Goal: Navigation & Orientation: Understand site structure

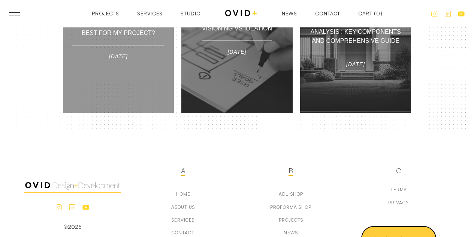
scroll to position [1685, 0]
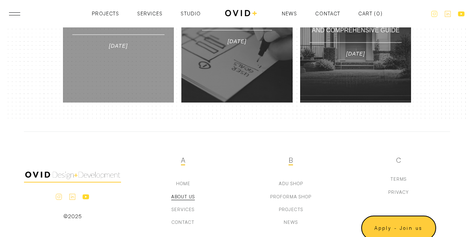
click at [191, 194] on div "about us" at bounding box center [183, 196] width 24 height 5
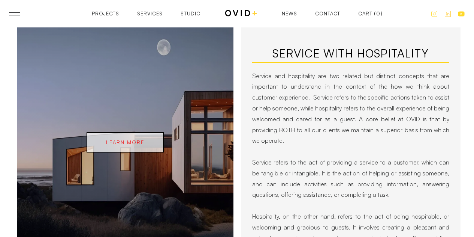
scroll to position [2419, 0]
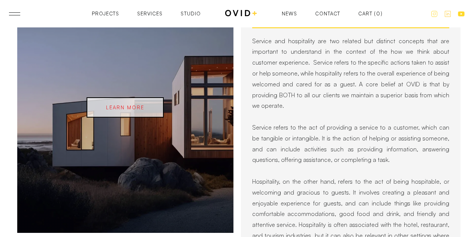
click at [290, 12] on div "News" at bounding box center [289, 13] width 15 height 5
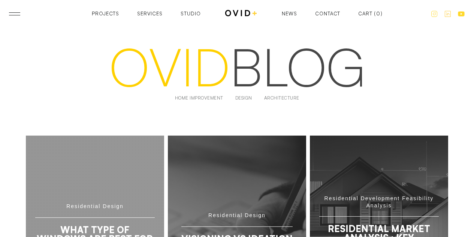
click at [196, 12] on div "Studio" at bounding box center [191, 13] width 20 height 5
click at [148, 13] on div "Services" at bounding box center [149, 13] width 25 height 5
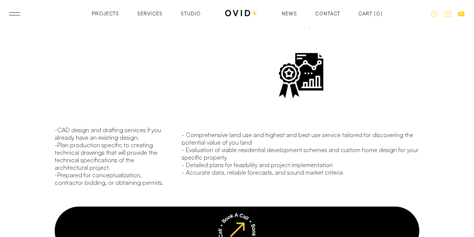
scroll to position [2484, 0]
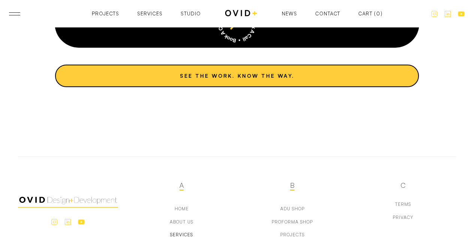
click at [107, 15] on div "Projects" at bounding box center [105, 13] width 27 height 5
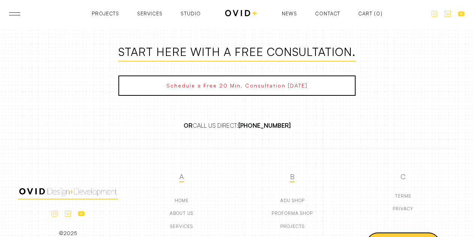
scroll to position [1101, 0]
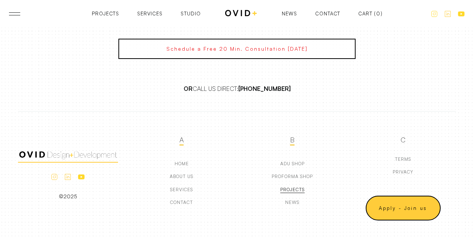
click at [297, 187] on div "Projects" at bounding box center [292, 189] width 24 height 5
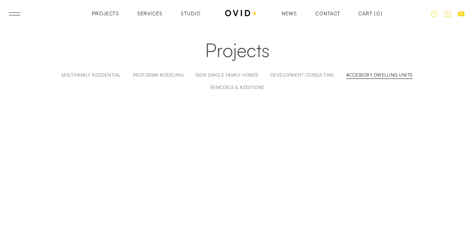
click at [388, 73] on div "Accessory Dwelling Units" at bounding box center [379, 74] width 66 height 5
click at [290, 73] on div "Development Consulting" at bounding box center [303, 74] width 64 height 5
click at [245, 89] on div "Remodels & Additions" at bounding box center [237, 87] width 54 height 5
click at [164, 72] on div "Proforma Modeling" at bounding box center [158, 74] width 51 height 5
click at [97, 75] on div "Multifamily Residential" at bounding box center [91, 74] width 60 height 5
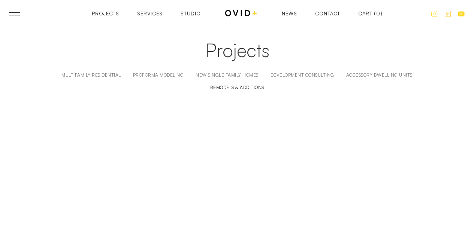
click at [231, 86] on div "Remodels & Additions" at bounding box center [237, 87] width 54 height 5
click at [105, 13] on div "Projects" at bounding box center [105, 13] width 27 height 5
